Goal: Communication & Community: Share content

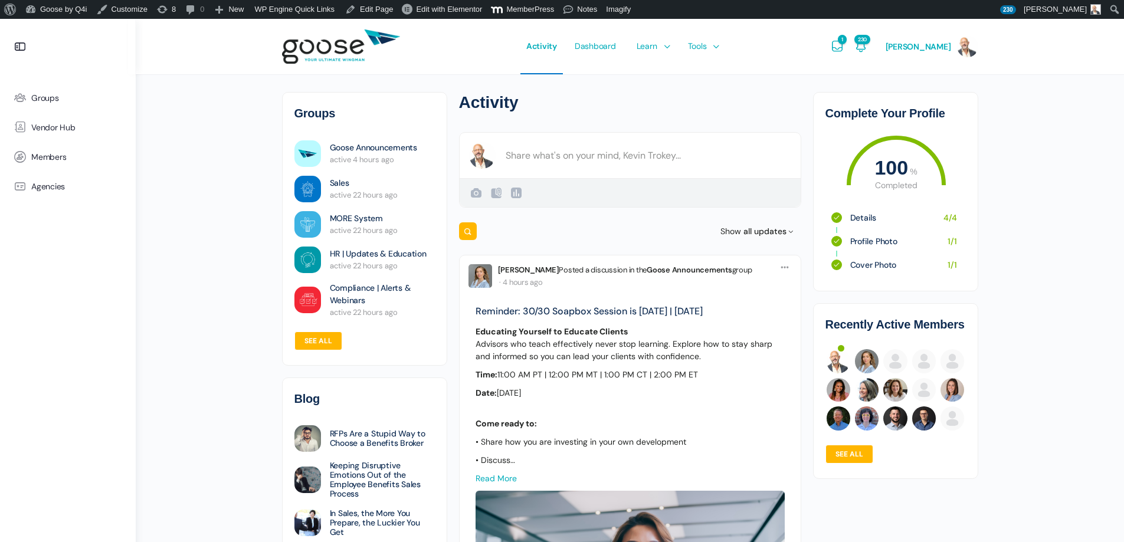
click at [665, 78] on span "Courses" at bounding box center [654, 81] width 30 height 11
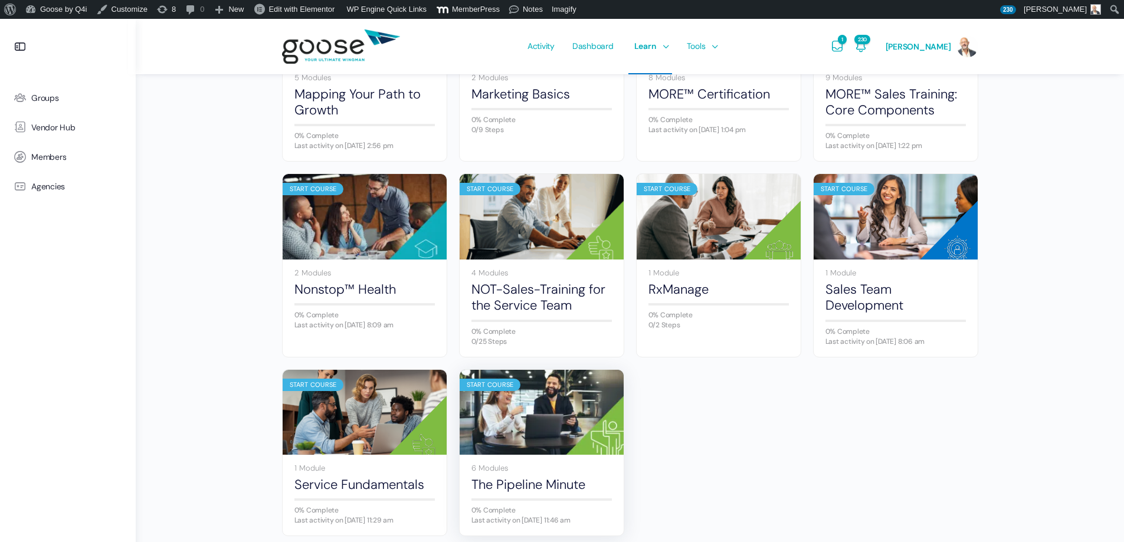
scroll to position [649, 0]
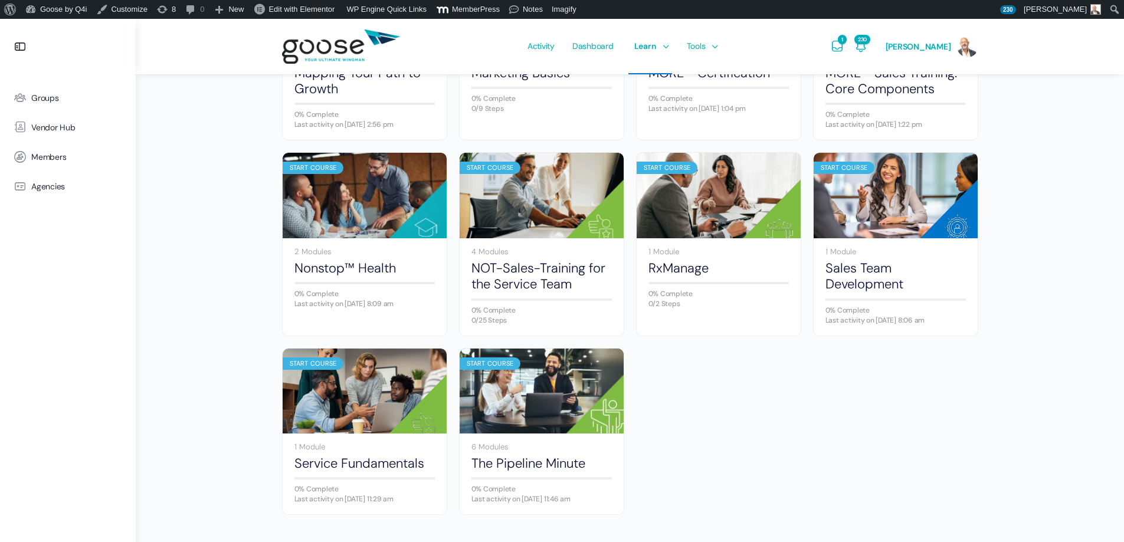
click at [545, 389] on img at bounding box center [542, 390] width 164 height 109
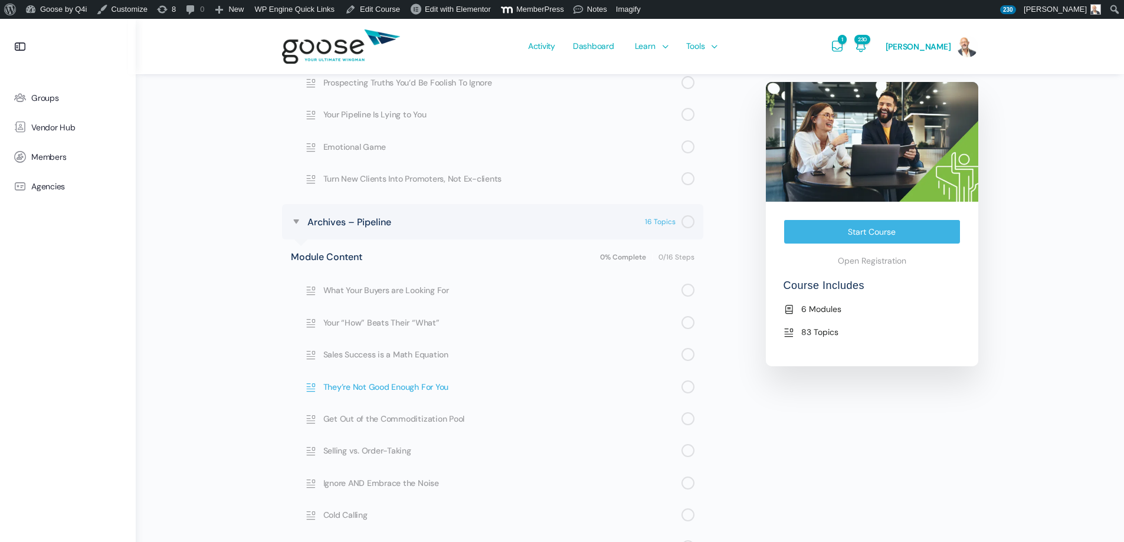
scroll to position [649, 0]
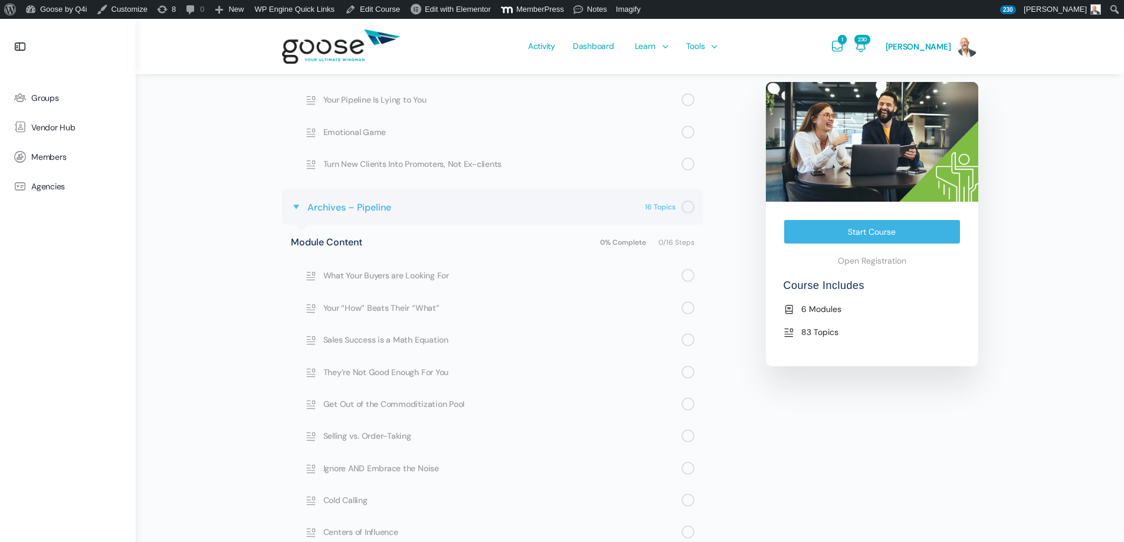
click at [297, 205] on span at bounding box center [296, 207] width 11 height 11
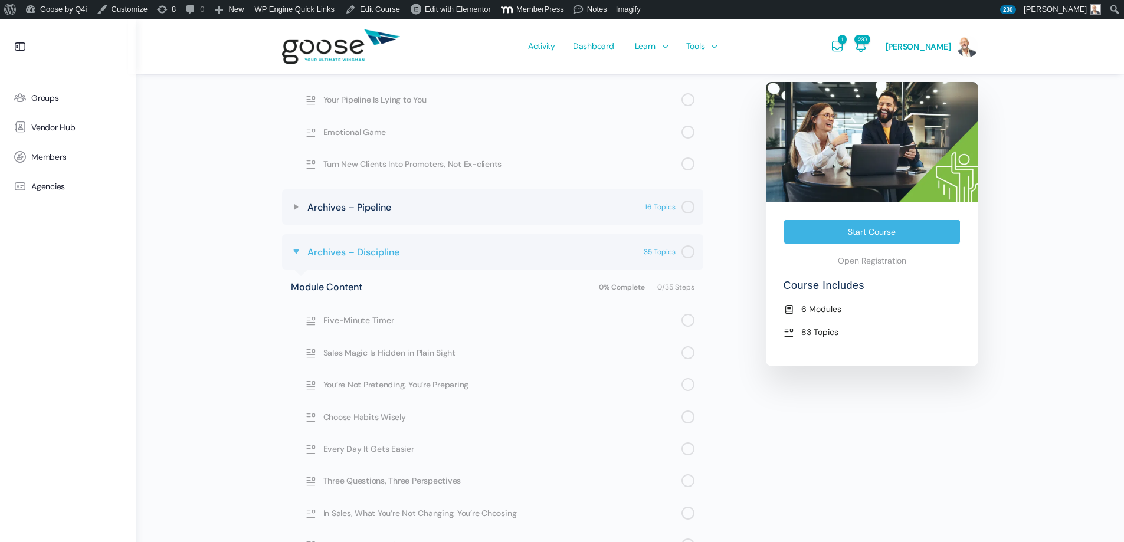
click at [298, 252] on span at bounding box center [296, 252] width 11 height 11
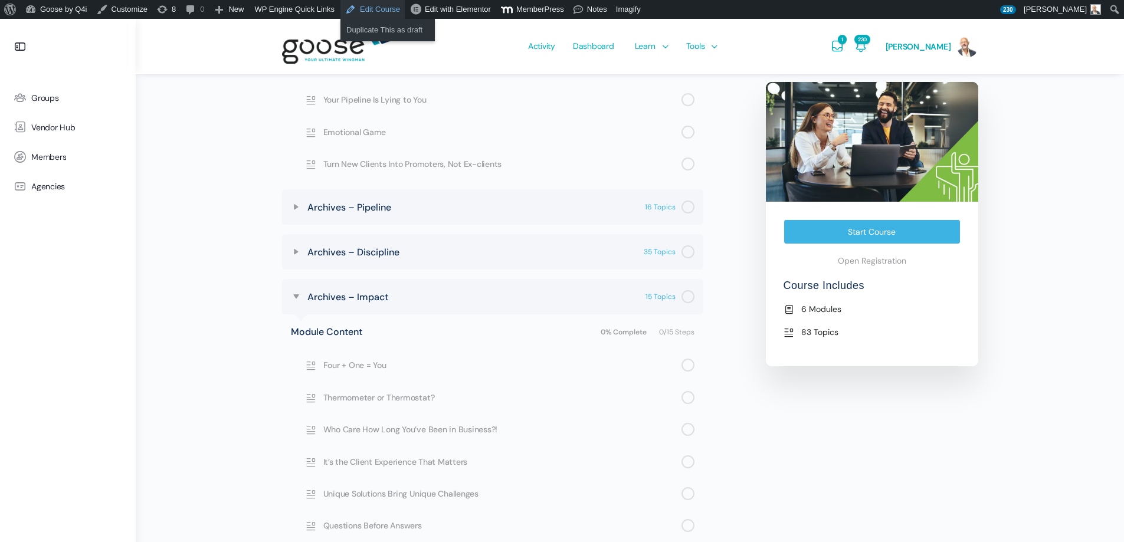
click at [379, 10] on link "Edit Course" at bounding box center [372, 9] width 64 height 19
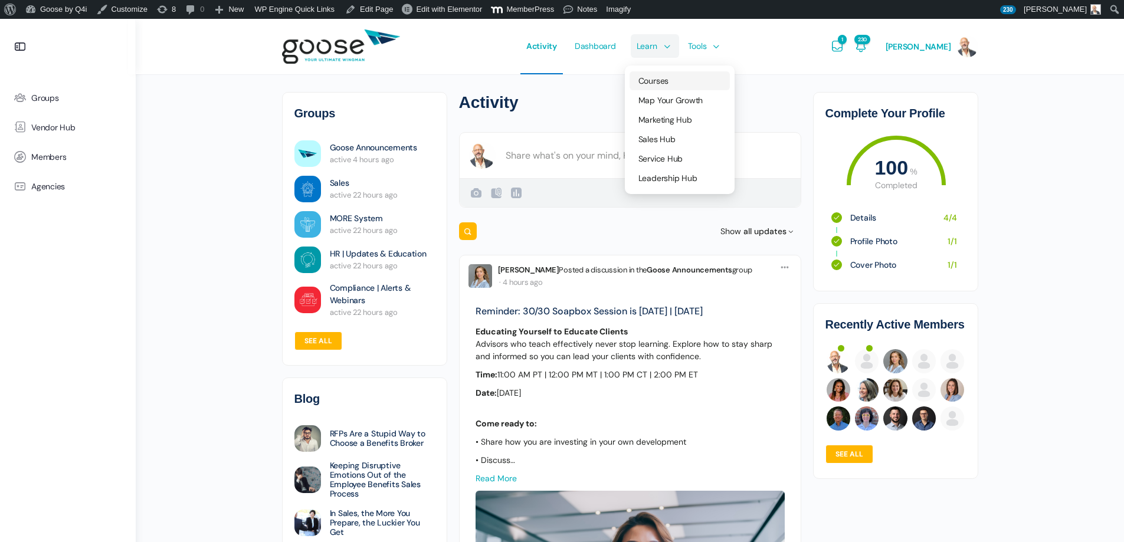
click at [675, 74] on link "Courses" at bounding box center [680, 80] width 100 height 19
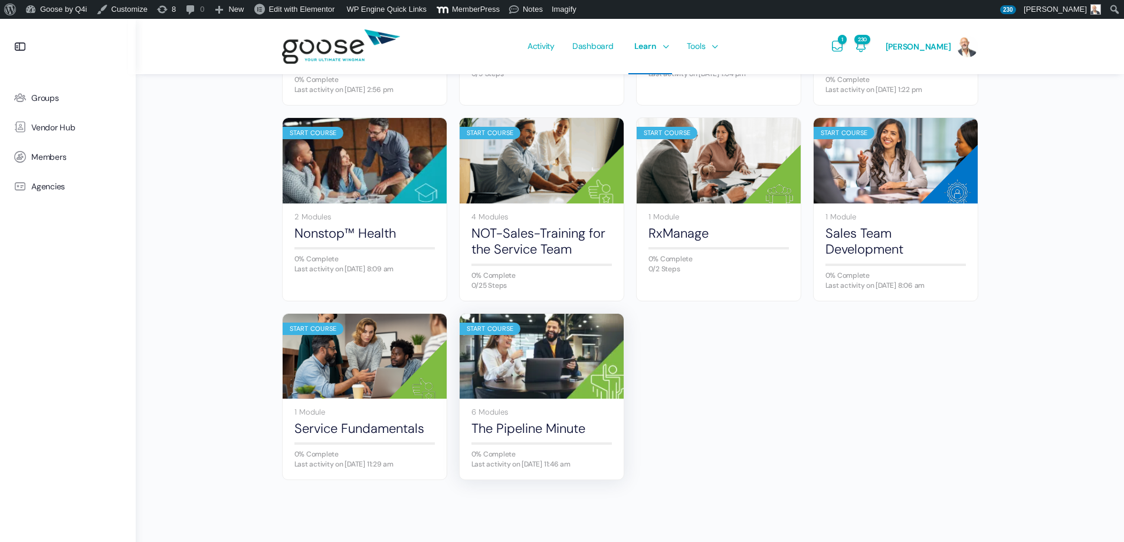
scroll to position [689, 0]
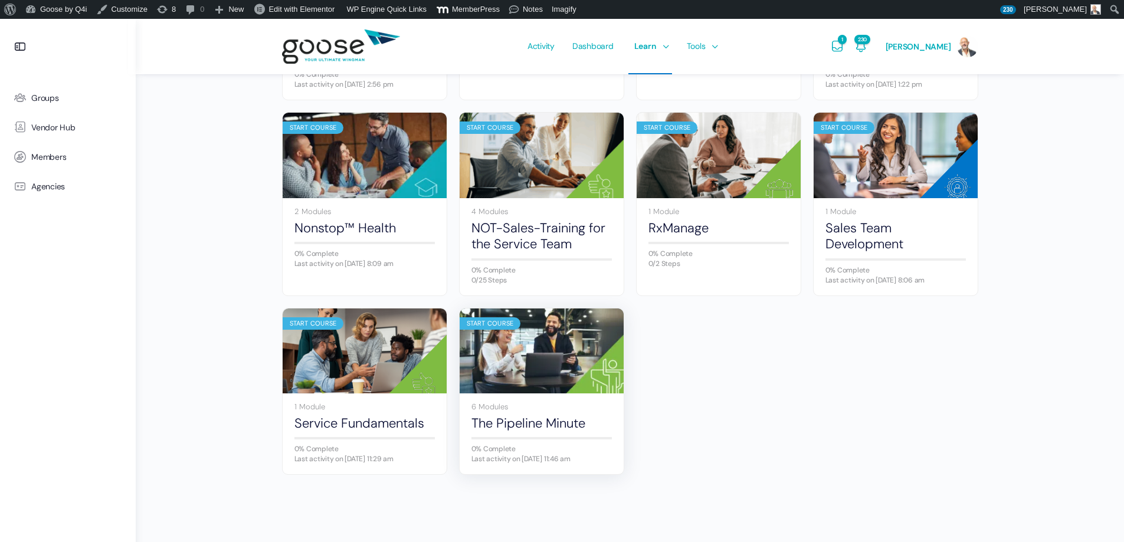
click at [541, 373] on img at bounding box center [542, 350] width 164 height 109
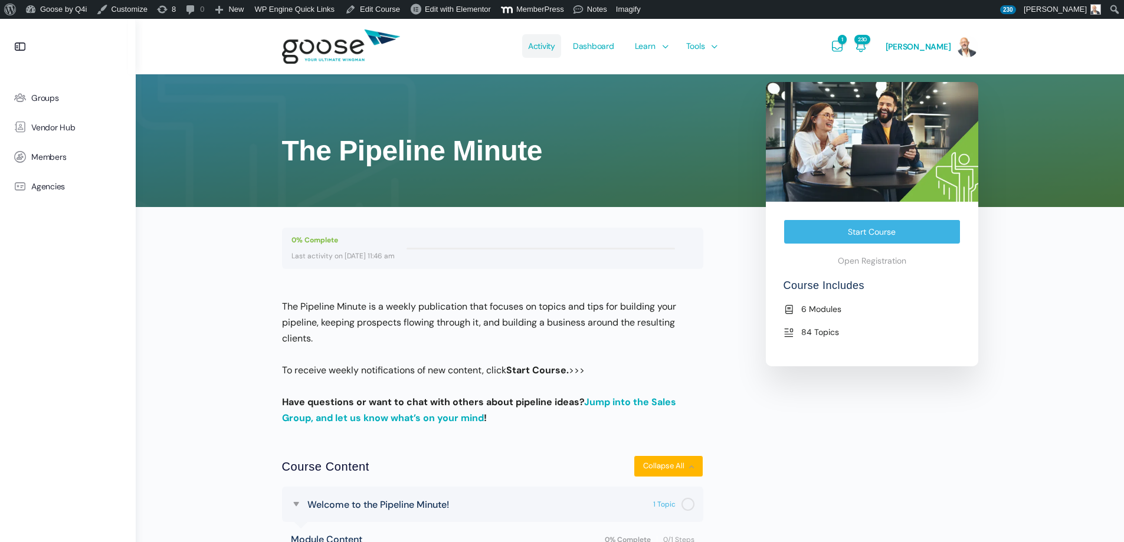
click at [554, 48] on span "Activity" at bounding box center [541, 45] width 27 height 55
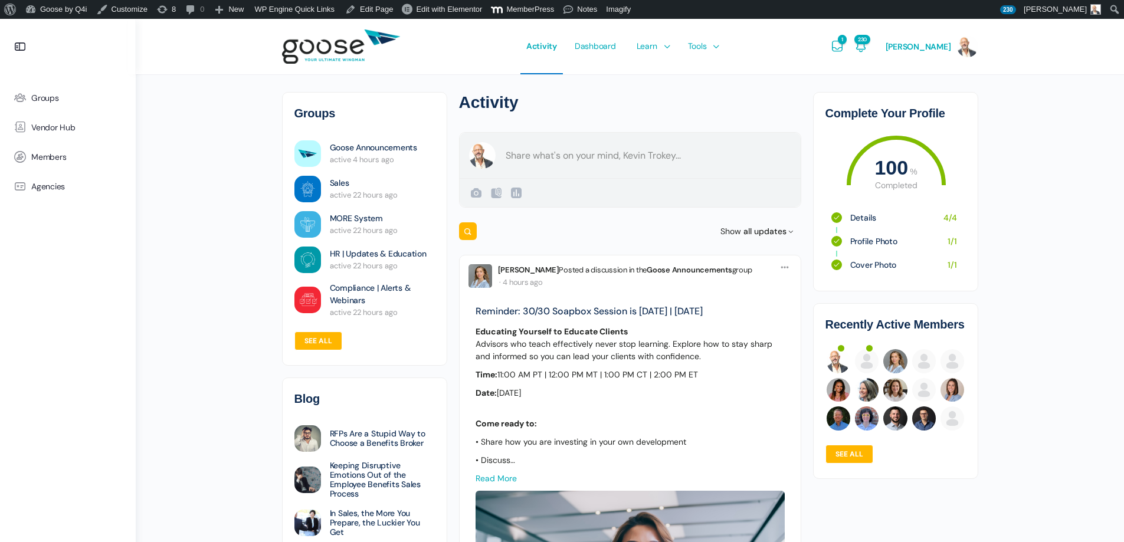
click at [577, 165] on form "Create a post Kevin Trokey Public Public Visible to anyone, on or off this site…" at bounding box center [630, 170] width 342 height 76
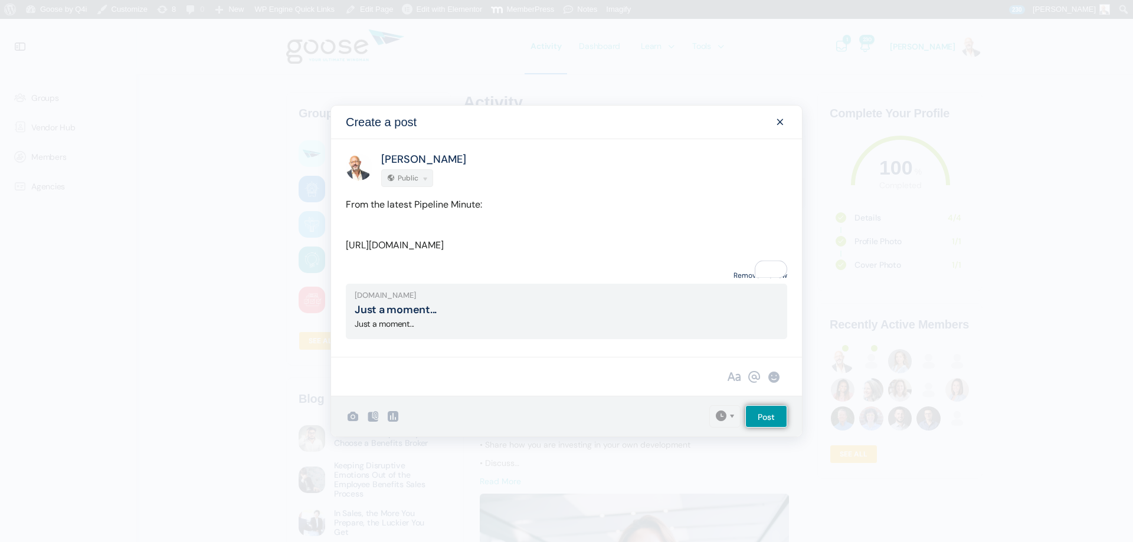
click at [749, 284] on link "Remove Preview" at bounding box center [761, 276] width 54 height 16
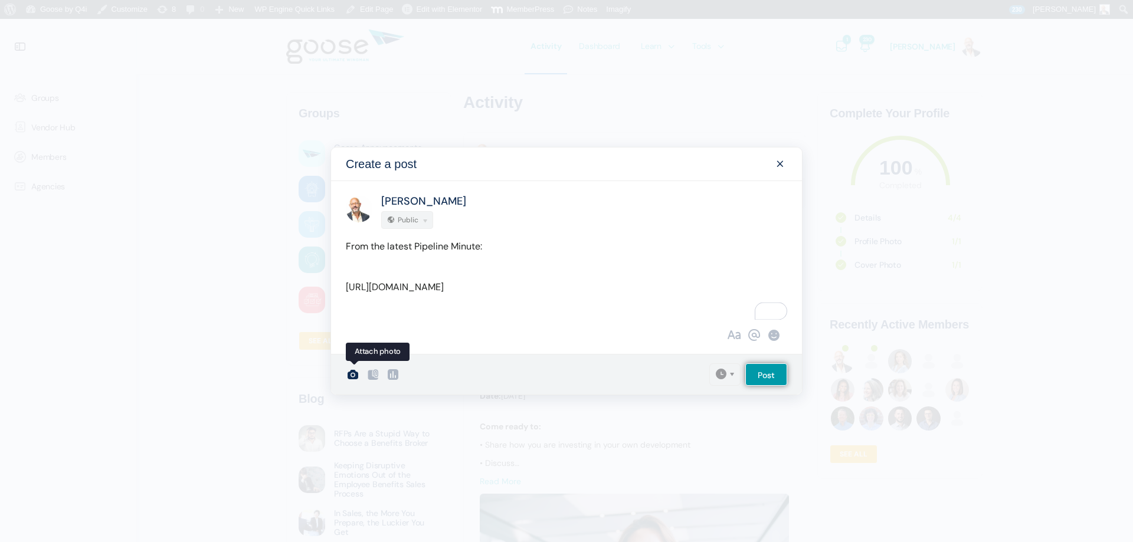
click at [354, 382] on icon at bounding box center [353, 375] width 14 height 14
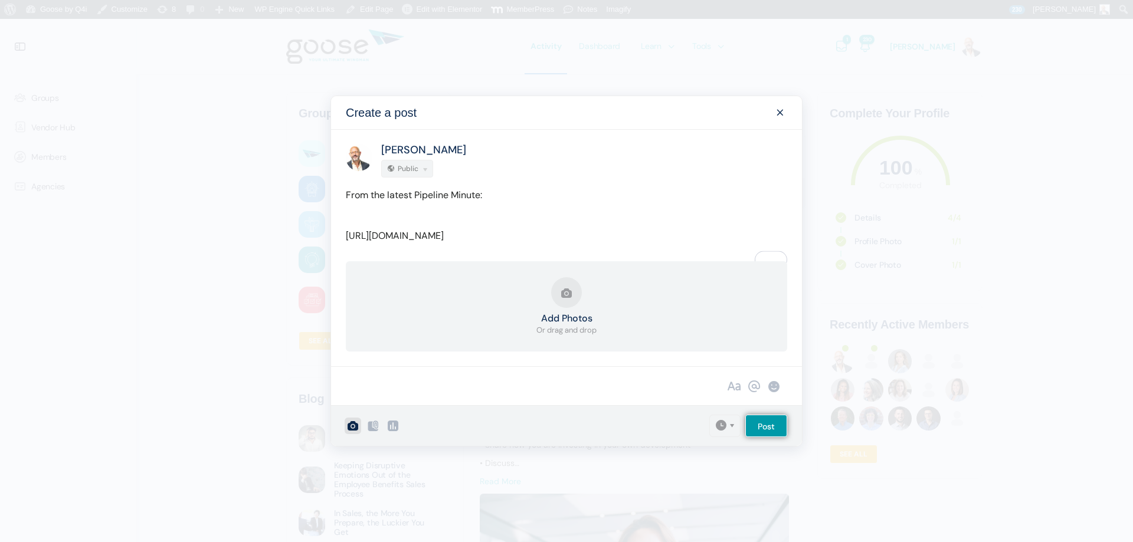
click at [568, 312] on button "Add Photos Or drag and drop" at bounding box center [566, 306] width 60 height 59
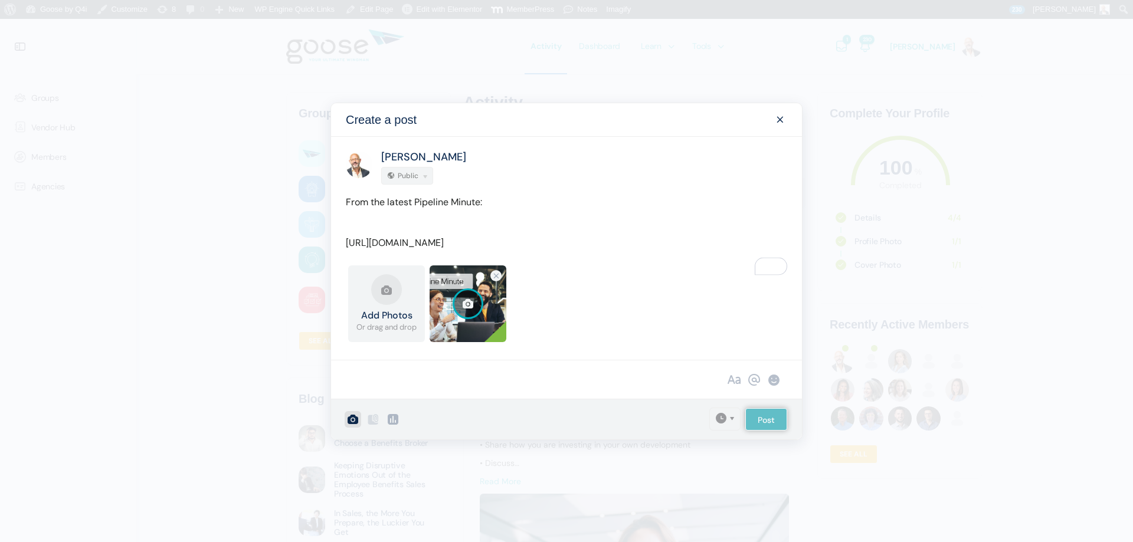
click at [596, 294] on div "Add Photos Or drag and drop Upload Failed 2 (1).png 0.8 MB Error Cancel upload" at bounding box center [566, 307] width 441 height 83
click at [763, 421] on input "Post" at bounding box center [766, 419] width 42 height 22
